Goal: Task Accomplishment & Management: Use online tool/utility

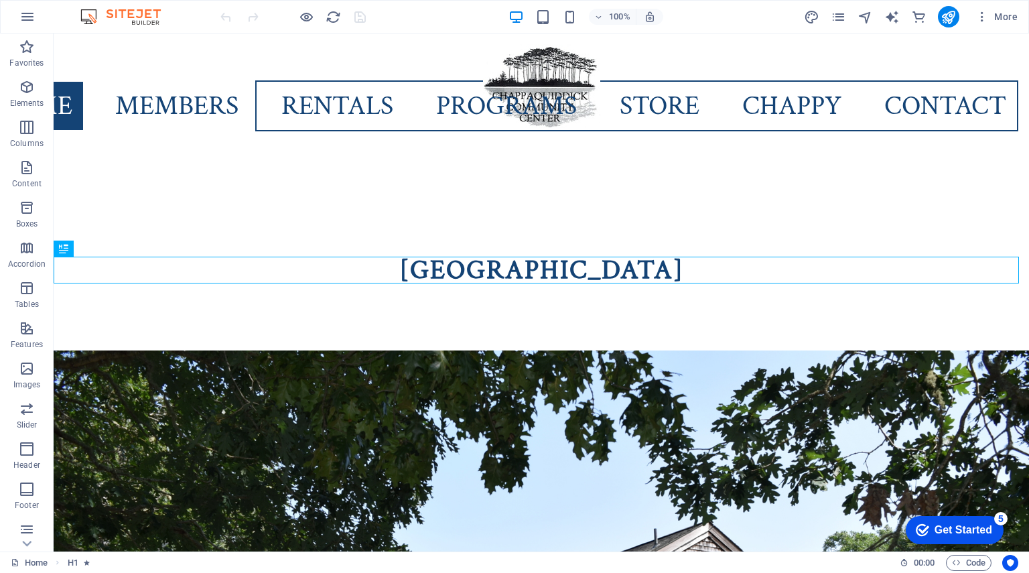
click at [974, 529] on div "Get Started" at bounding box center [964, 530] width 58 height 12
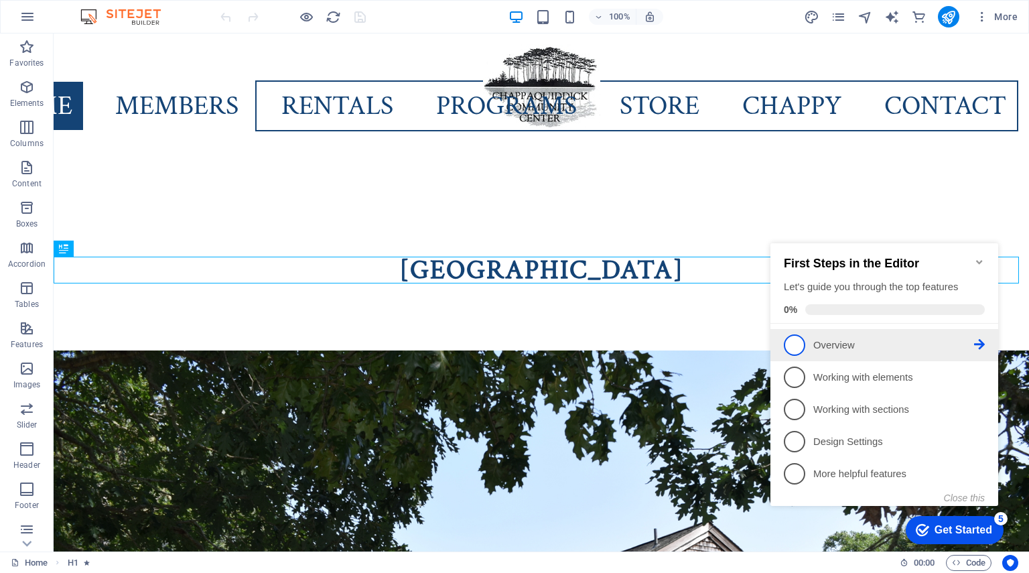
click at [984, 336] on link "1 Overview - incomplete" at bounding box center [884, 344] width 201 height 21
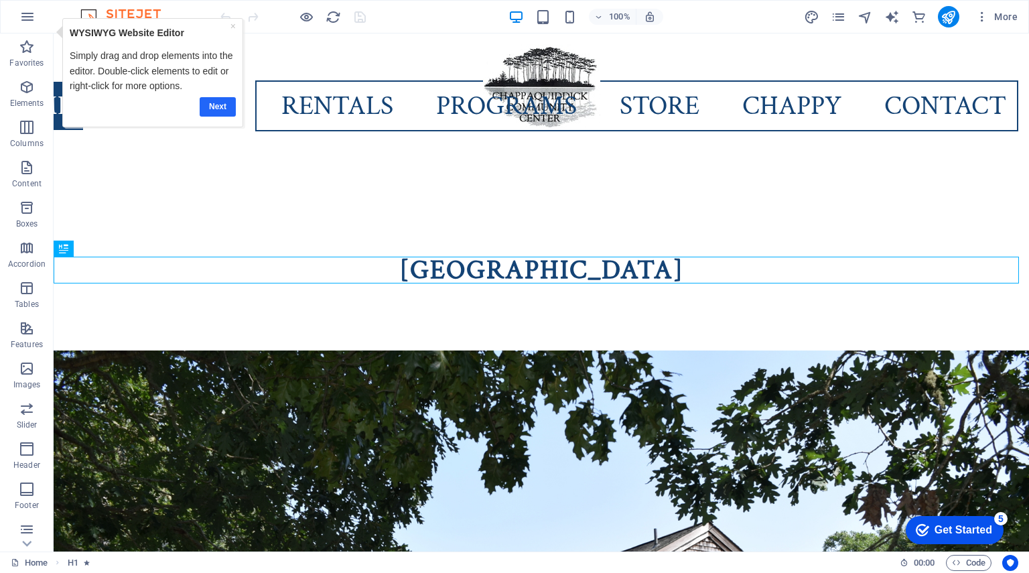
click at [216, 112] on link "Next" at bounding box center [218, 106] width 36 height 19
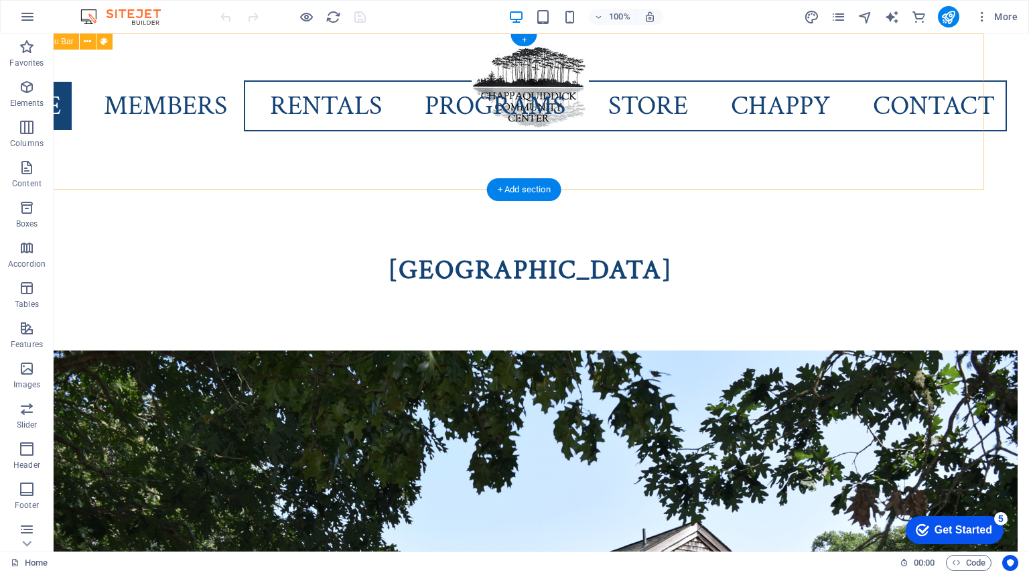
scroll to position [0, 21]
click at [948, 21] on icon "publish" at bounding box center [948, 16] width 15 height 15
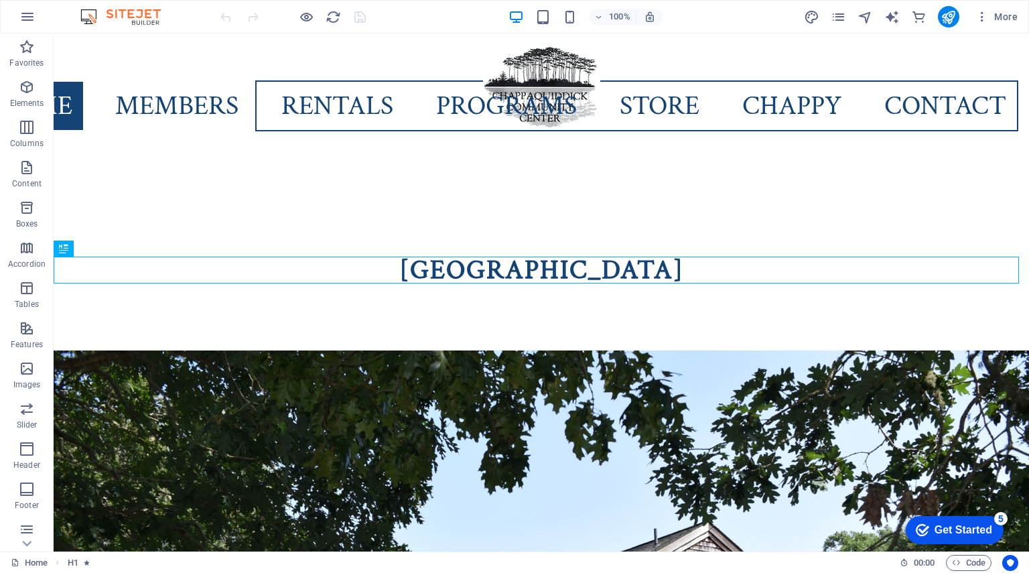
click at [970, 535] on div "Get Started" at bounding box center [964, 530] width 58 height 12
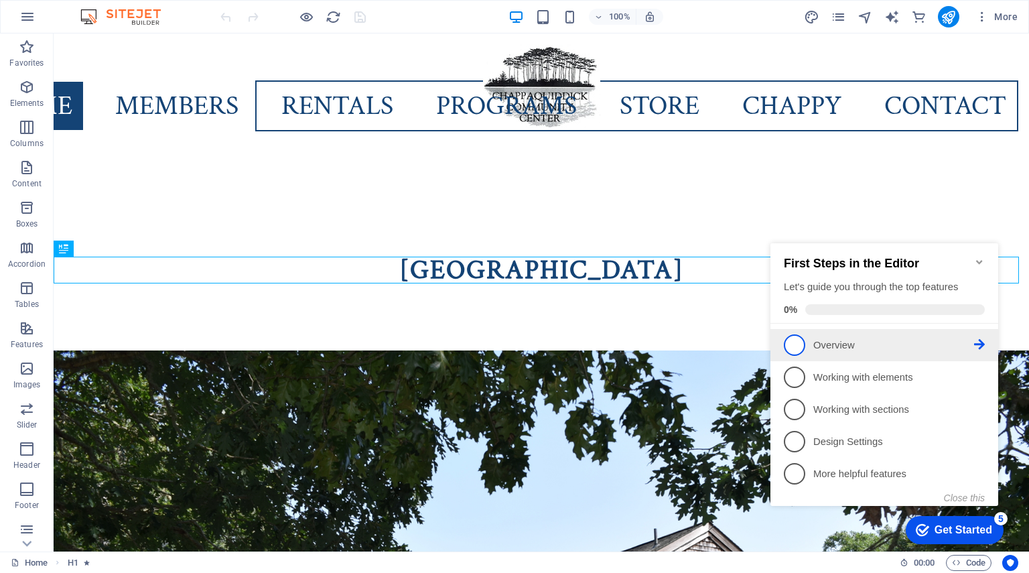
click at [980, 343] on icon at bounding box center [979, 344] width 11 height 11
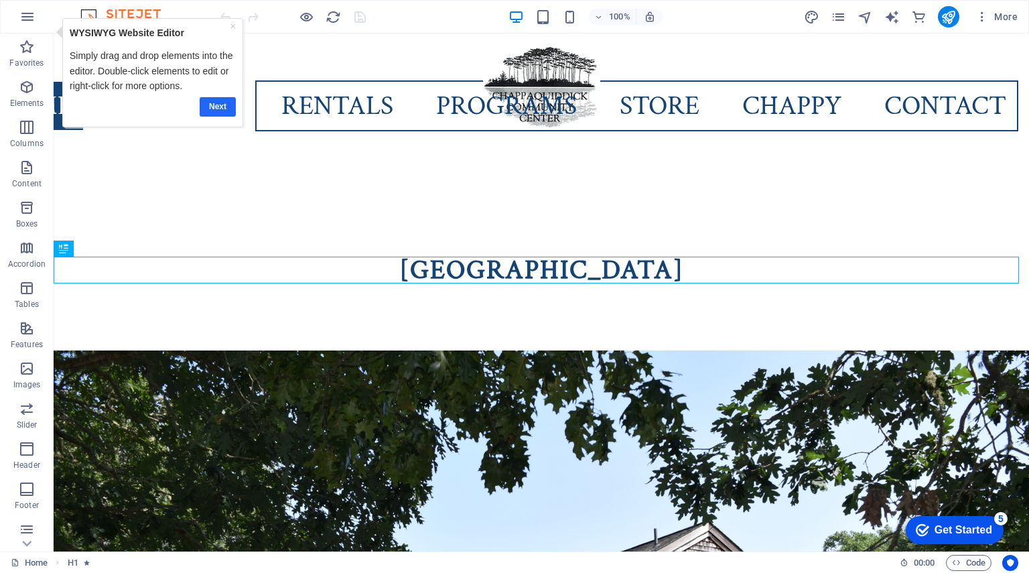
click at [215, 107] on link "Next" at bounding box center [218, 106] width 36 height 19
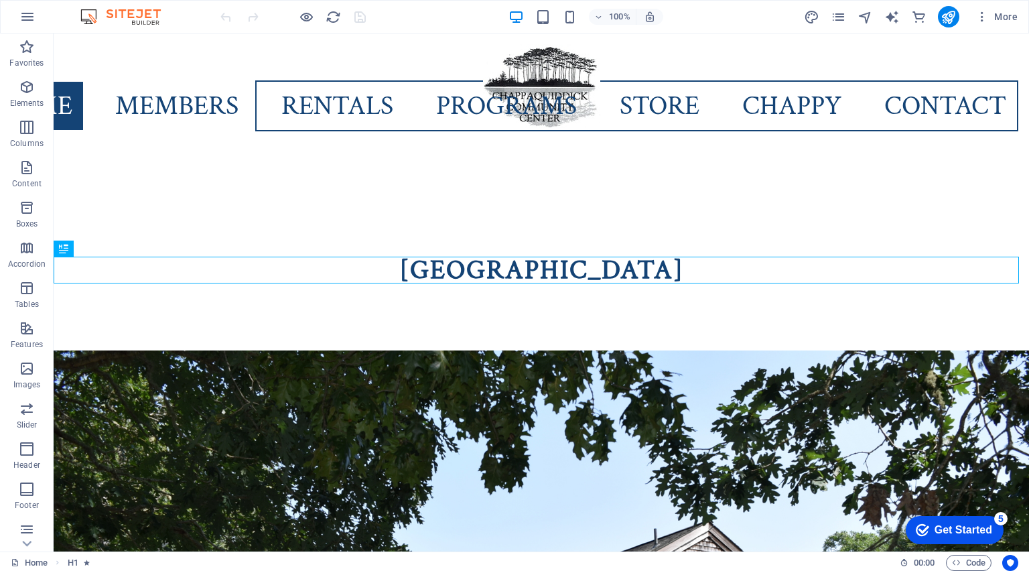
click at [961, 535] on div "Get Started" at bounding box center [964, 530] width 58 height 12
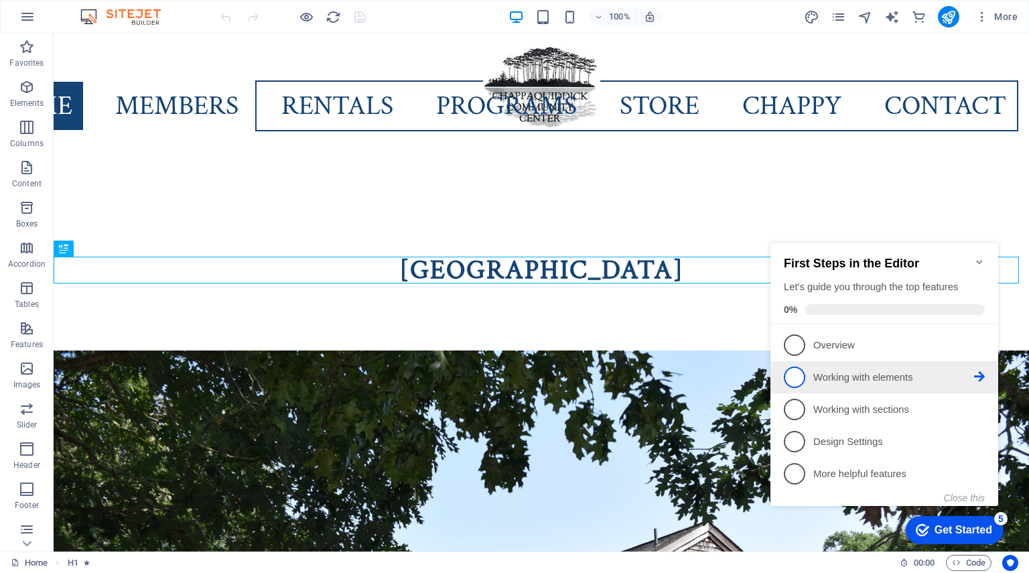
click at [980, 350] on icon at bounding box center [979, 344] width 11 height 11
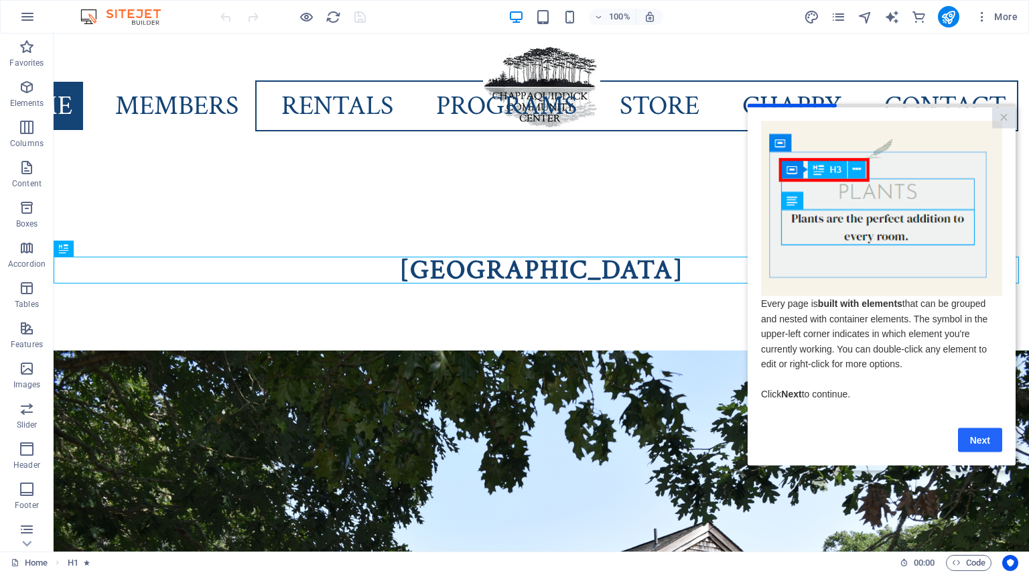
click at [984, 444] on link "Next" at bounding box center [980, 440] width 44 height 24
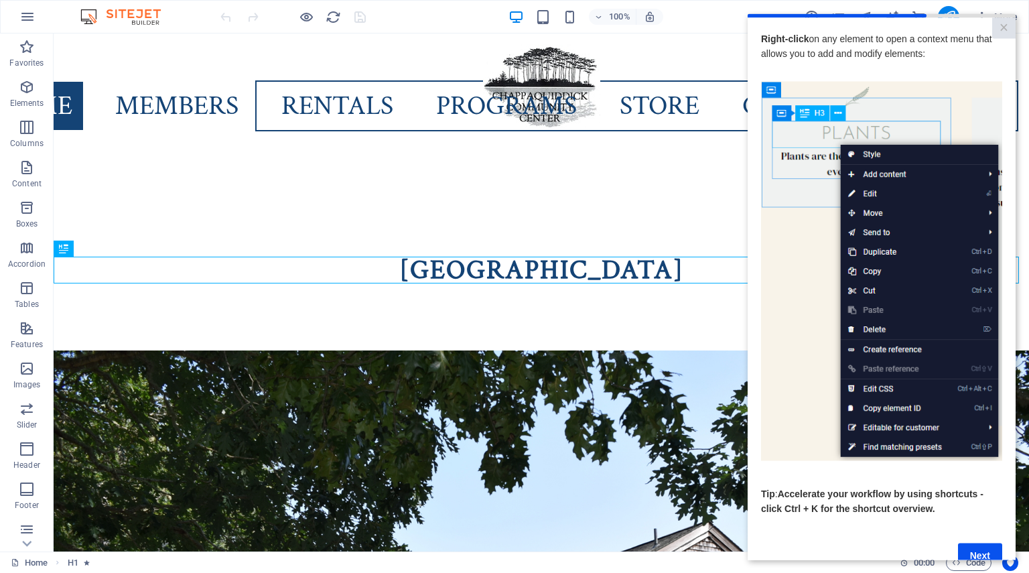
scroll to position [35, 10]
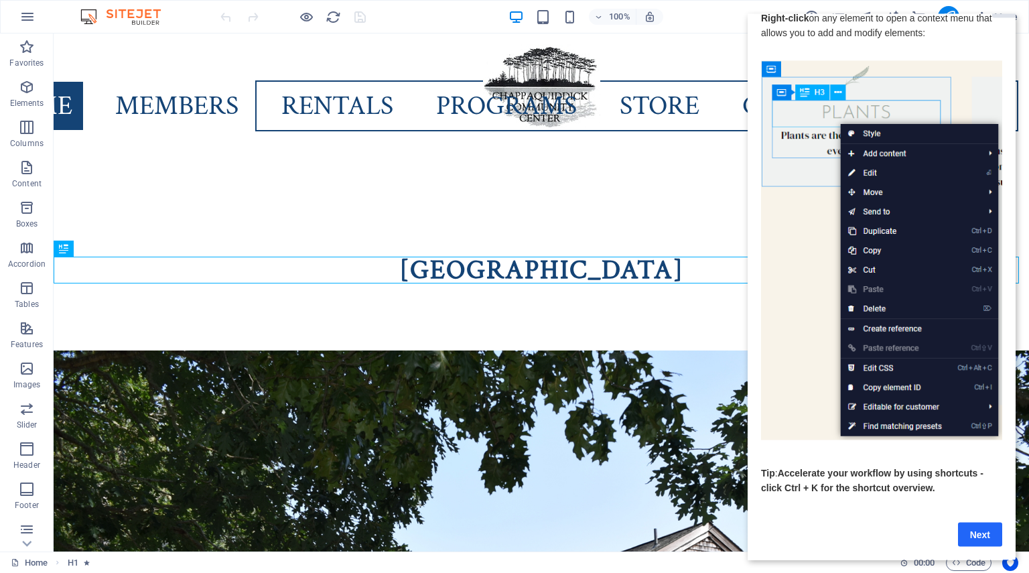
click at [976, 525] on link "Next" at bounding box center [980, 534] width 44 height 24
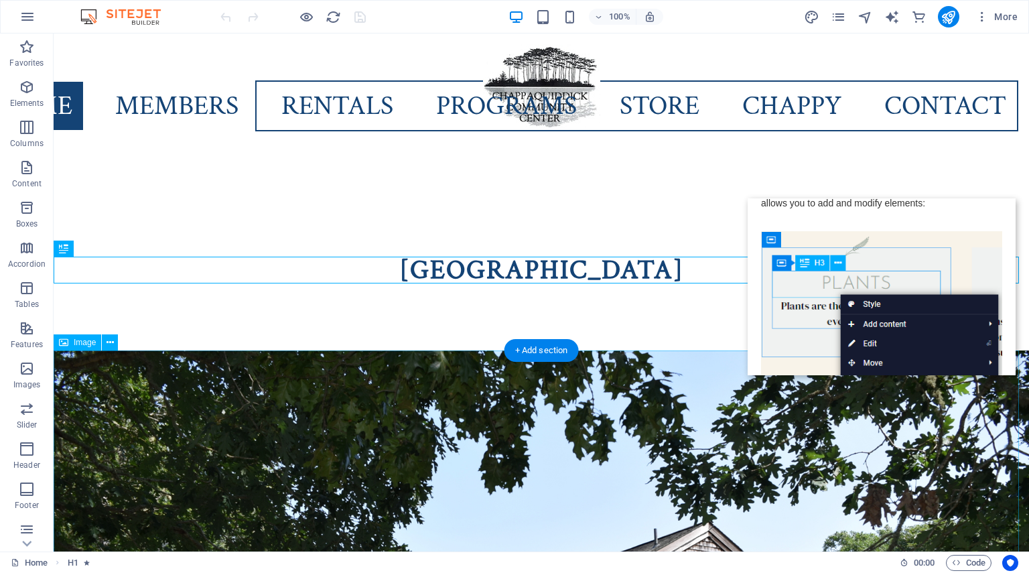
scroll to position [0, 0]
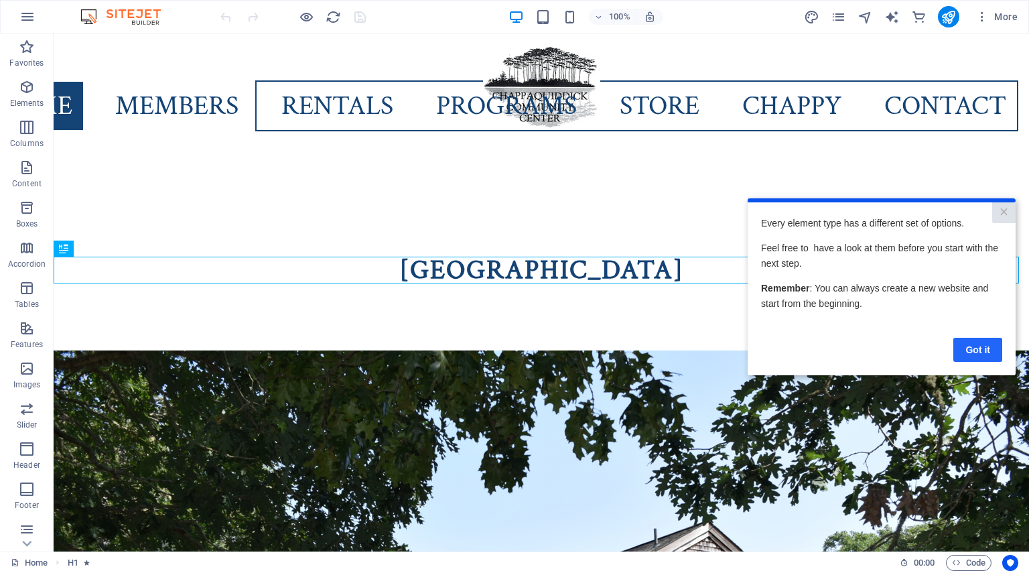
click at [980, 353] on link "Got it" at bounding box center [978, 349] width 49 height 24
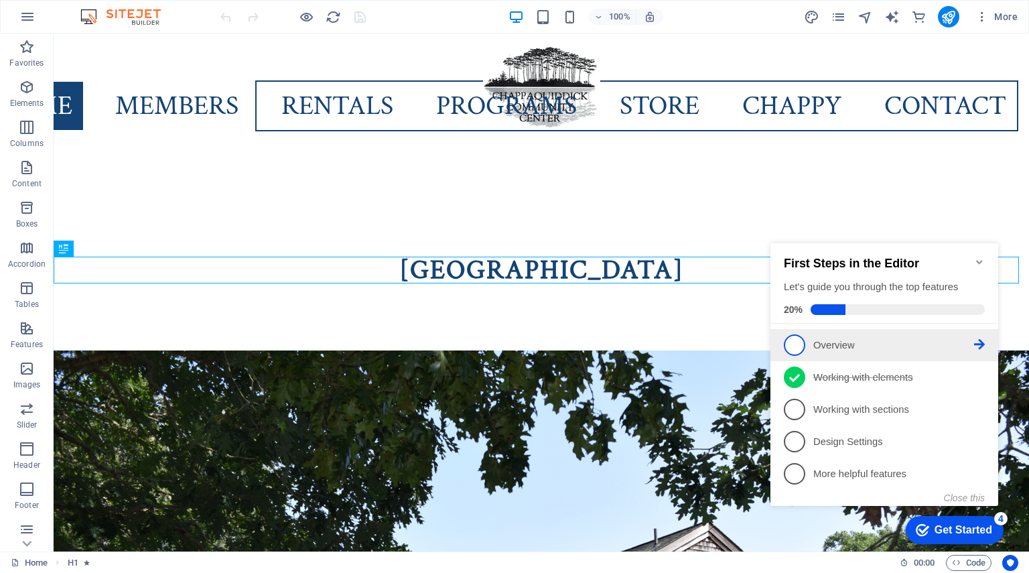
click at [981, 344] on icon at bounding box center [979, 344] width 11 height 11
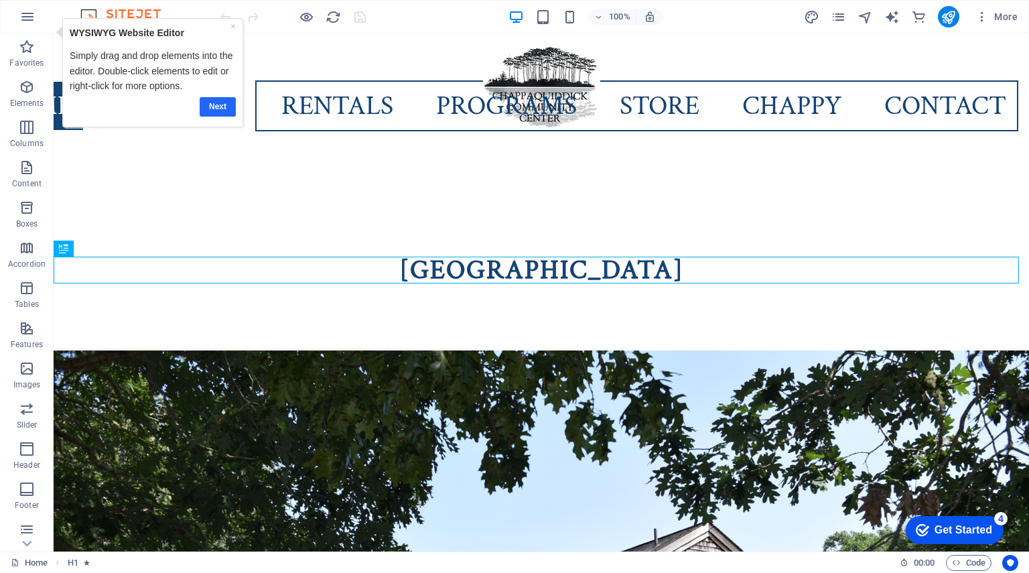
click at [211, 107] on link "Next" at bounding box center [218, 106] width 36 height 19
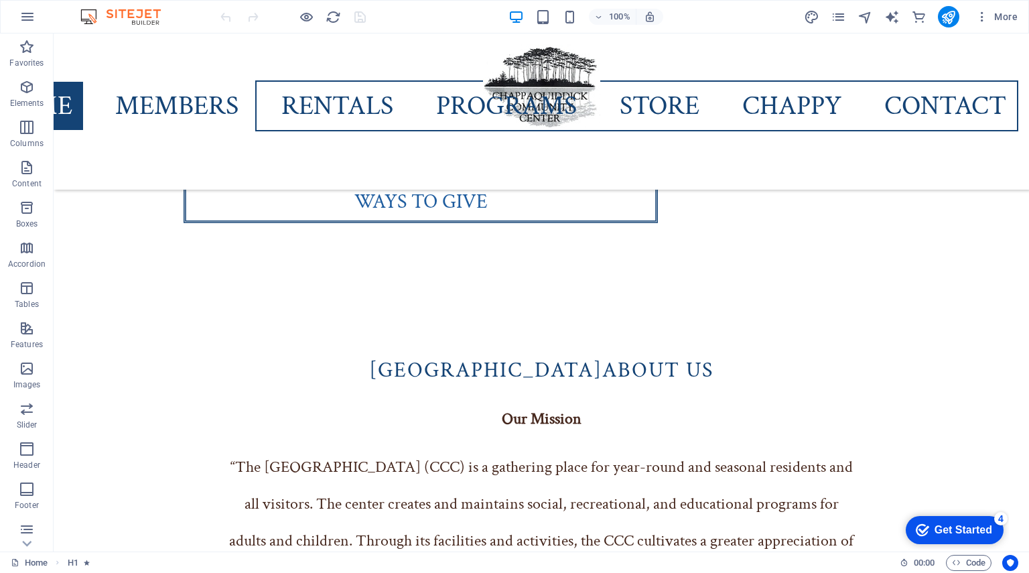
scroll to position [1018, 0]
click at [935, 530] on div "Get Started" at bounding box center [964, 530] width 58 height 12
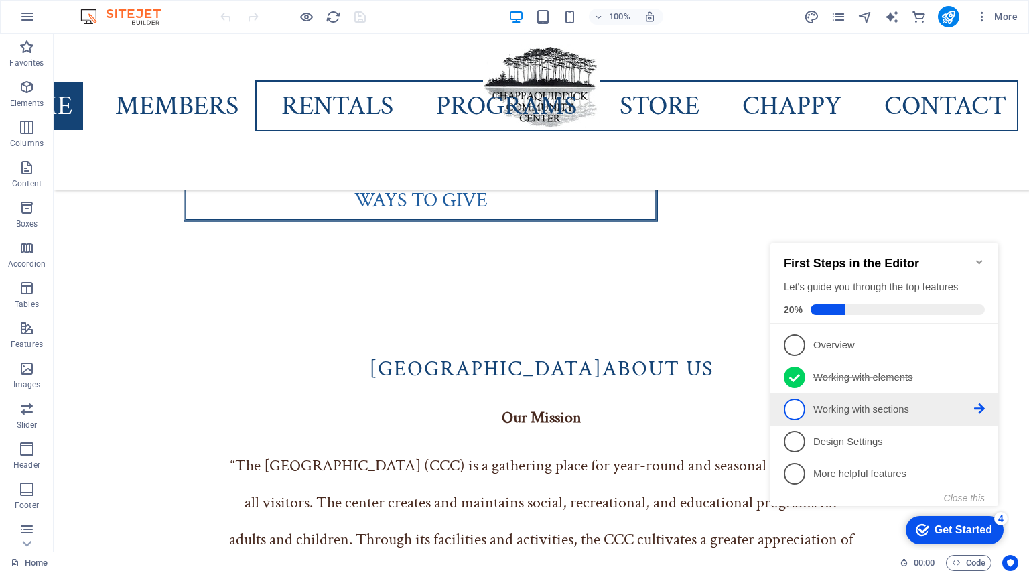
click at [988, 407] on li "3 Working with sections - incomplete" at bounding box center [885, 409] width 228 height 32
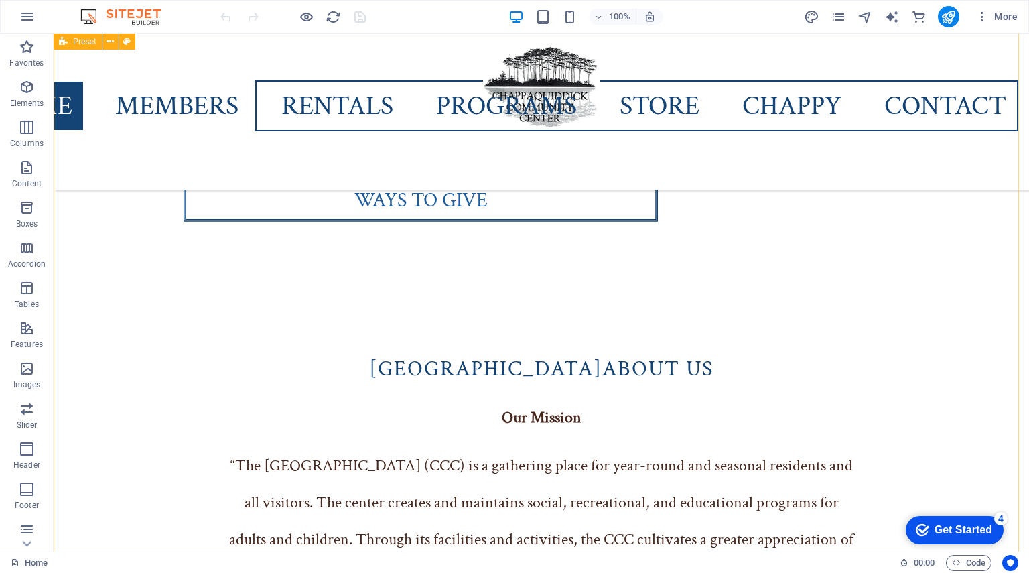
scroll to position [0, 0]
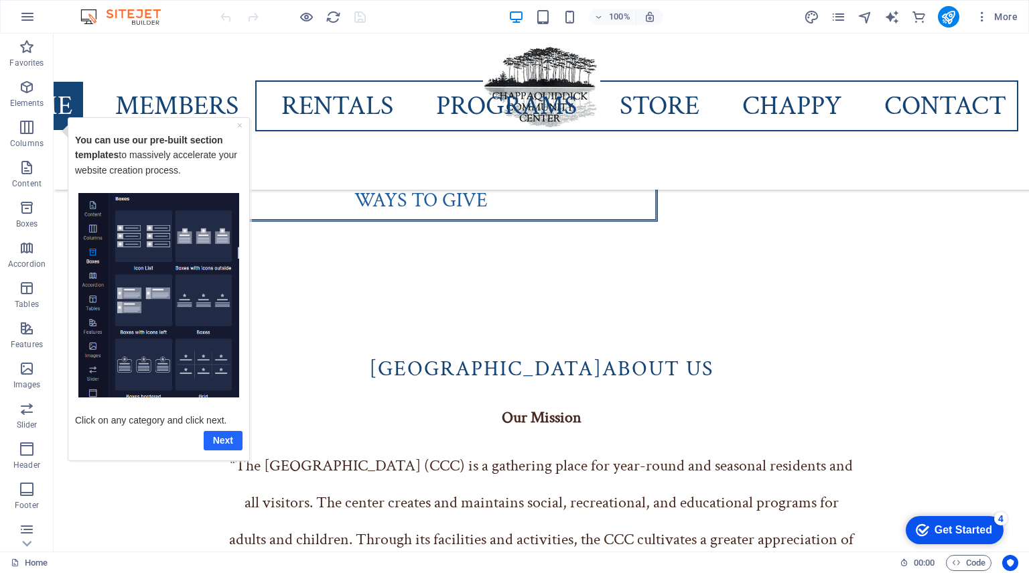
click at [218, 439] on link "Next" at bounding box center [223, 439] width 39 height 19
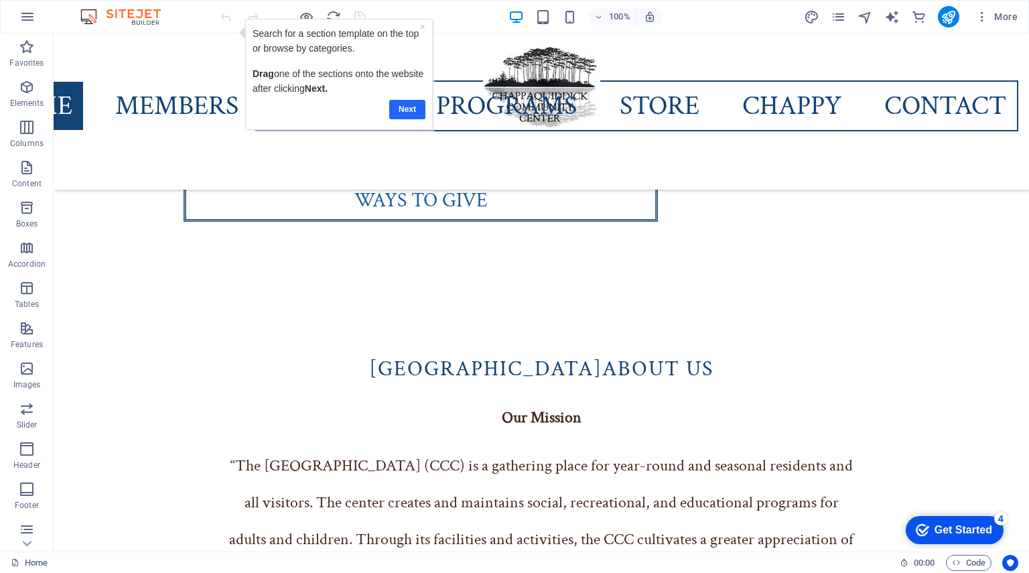
click at [416, 105] on link "Next" at bounding box center [407, 108] width 36 height 19
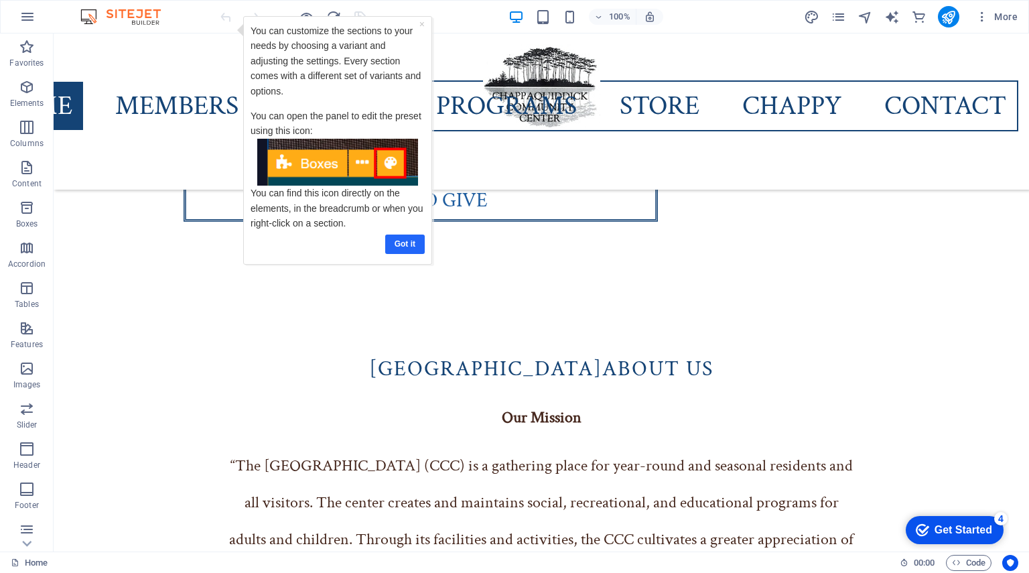
click at [402, 245] on link "Got it" at bounding box center [405, 243] width 40 height 19
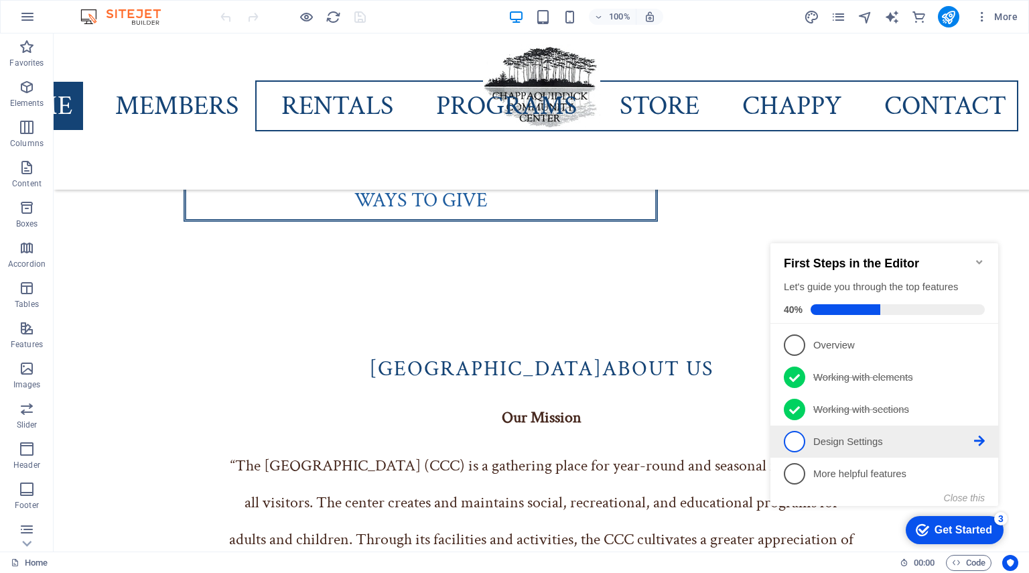
click at [974, 350] on icon at bounding box center [979, 344] width 11 height 11
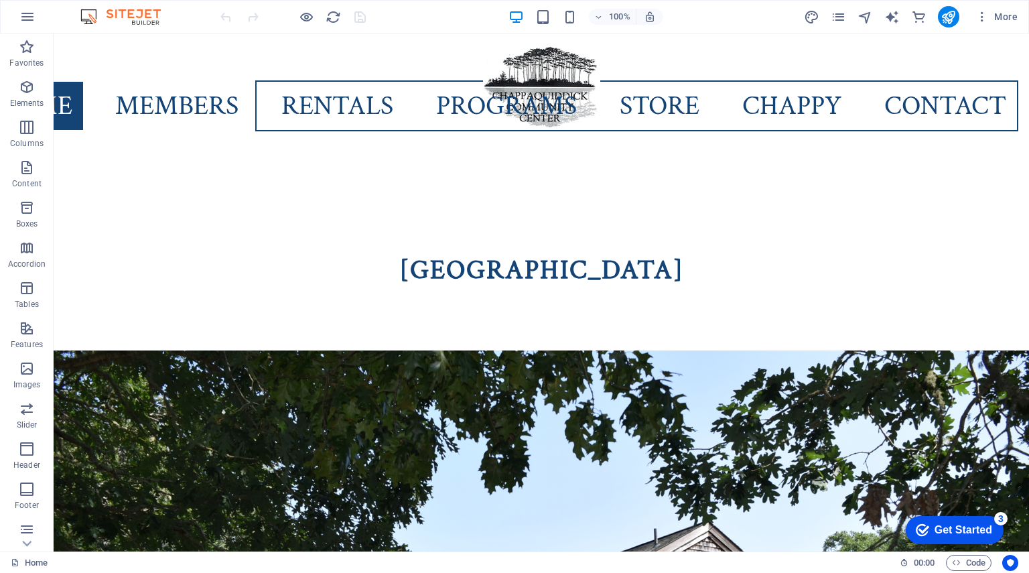
click at [966, 527] on div "Get Started" at bounding box center [964, 530] width 58 height 12
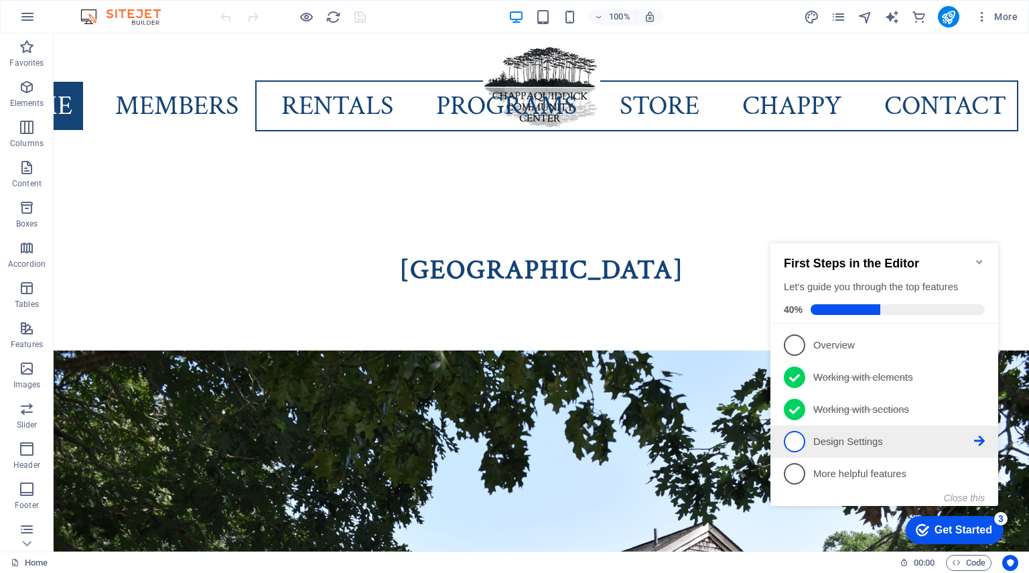
click at [984, 350] on icon at bounding box center [979, 344] width 11 height 11
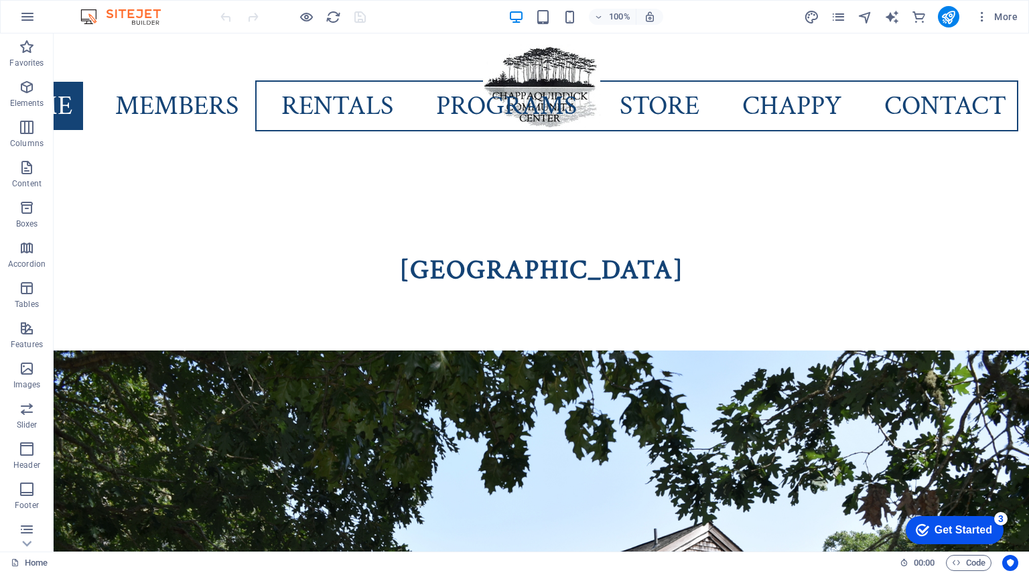
click at [976, 525] on div "Get Started" at bounding box center [964, 530] width 58 height 12
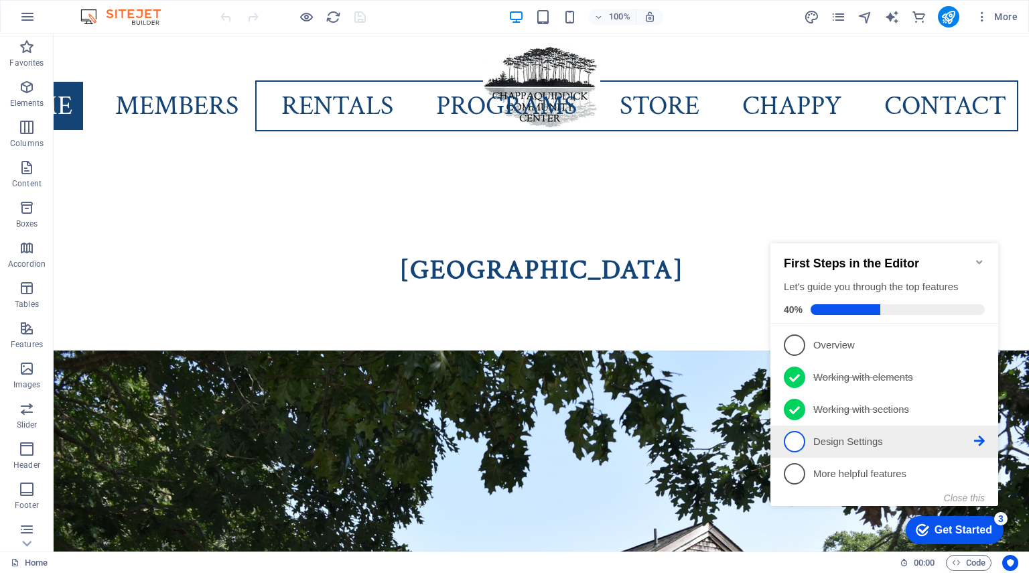
click at [874, 440] on p "Design Settings - incomplete" at bounding box center [894, 442] width 161 height 14
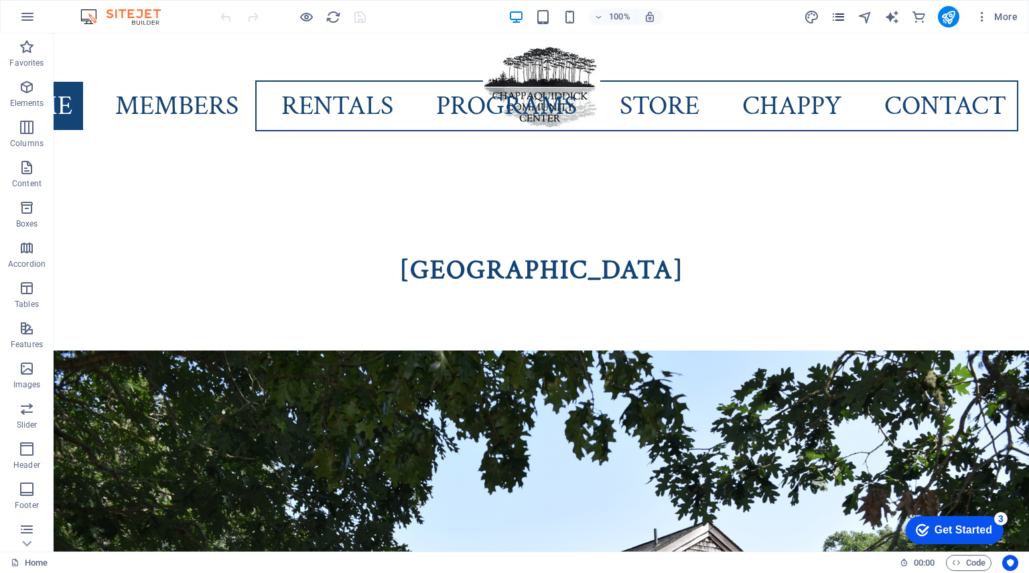
click at [840, 13] on icon "pages" at bounding box center [838, 16] width 15 height 15
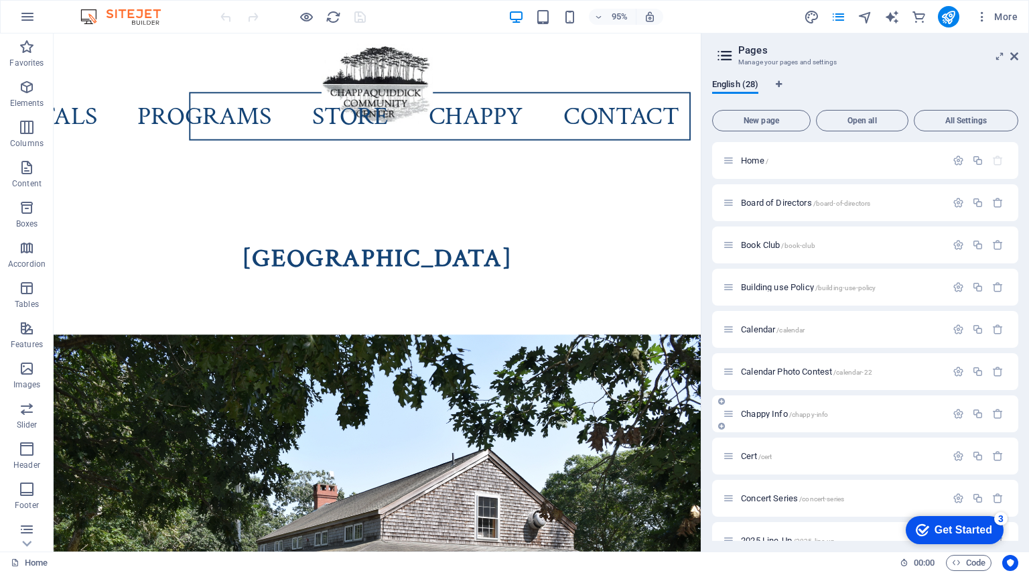
click at [768, 414] on span "Chappy Info /chappy-info" at bounding box center [784, 414] width 87 height 10
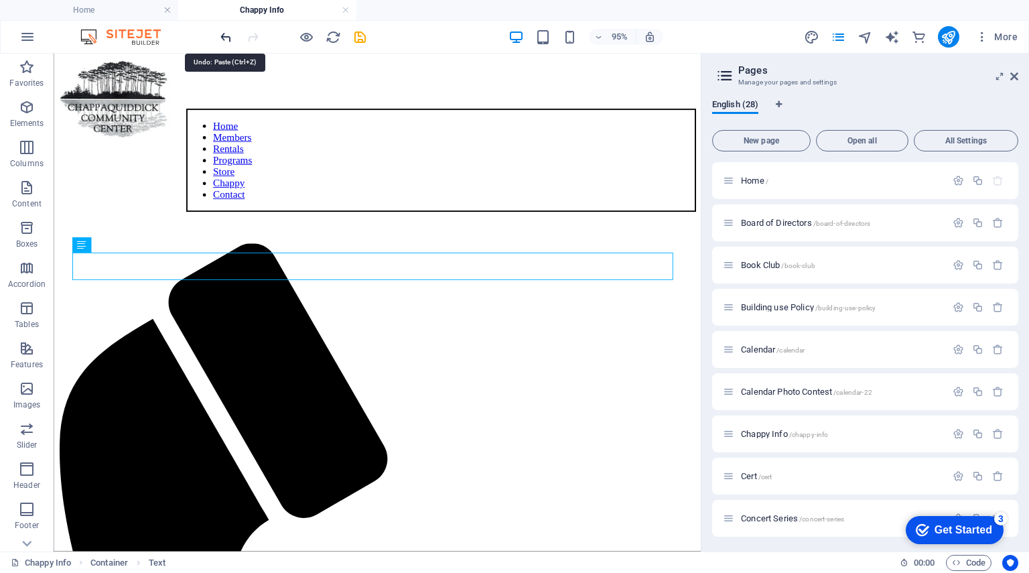
click at [228, 31] on icon "undo" at bounding box center [225, 36] width 15 height 15
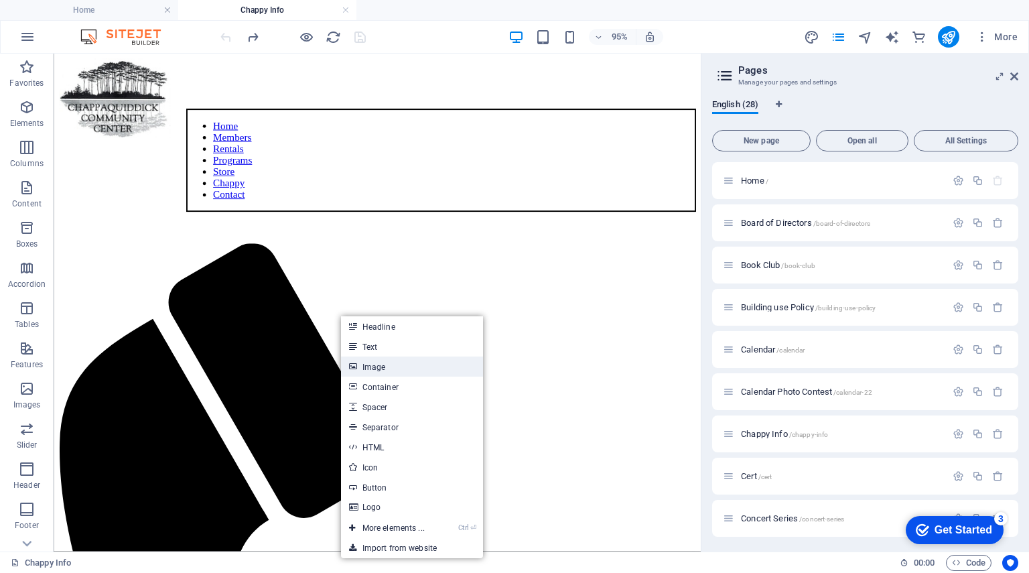
click at [371, 371] on link "Image" at bounding box center [412, 367] width 142 height 20
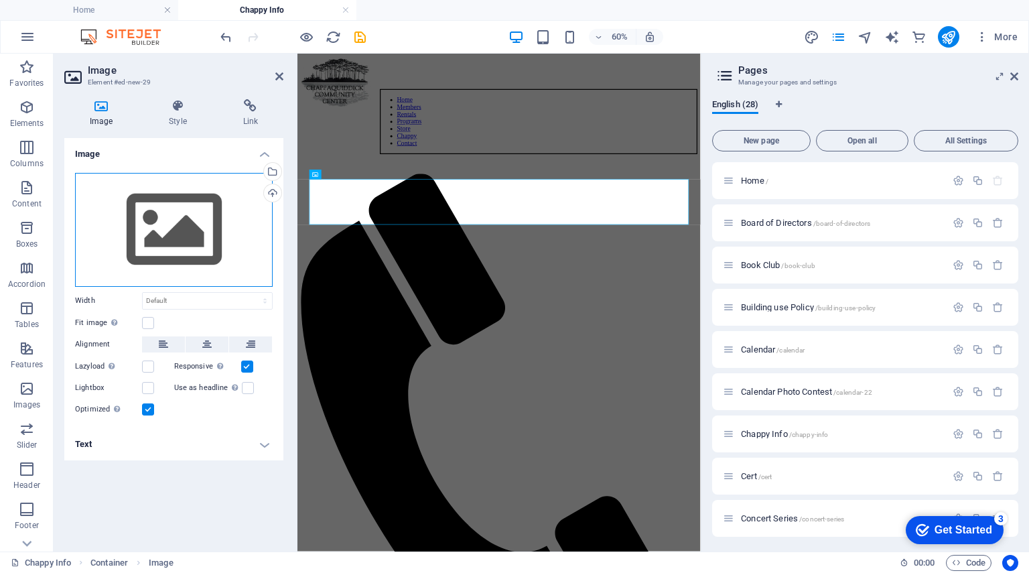
click at [218, 235] on div "Drag files here, click to choose files or select files from Files or our free s…" at bounding box center [174, 230] width 198 height 114
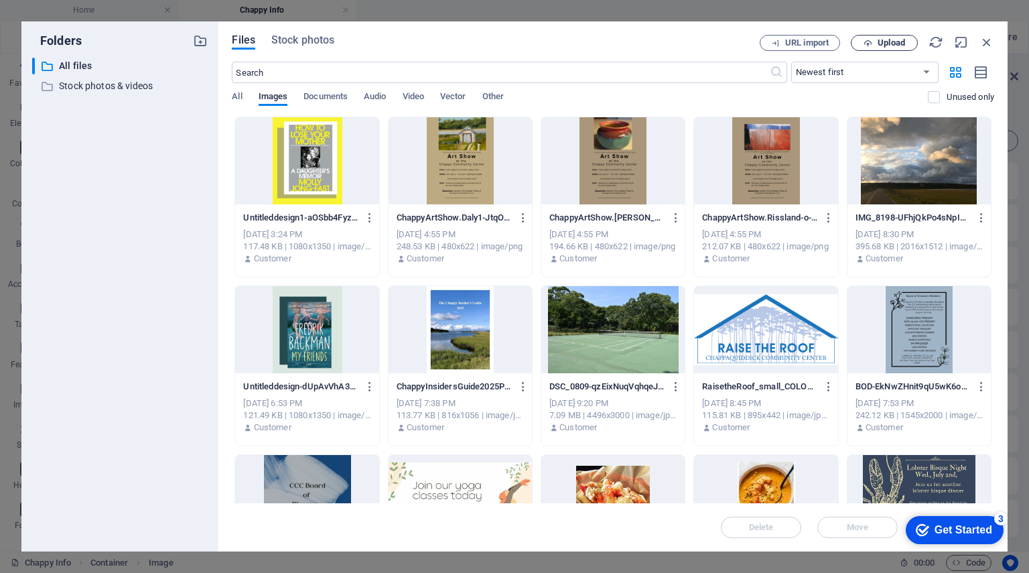
click at [891, 44] on span "Upload" at bounding box center [891, 43] width 27 height 8
